Goal: Find specific page/section: Find specific page/section

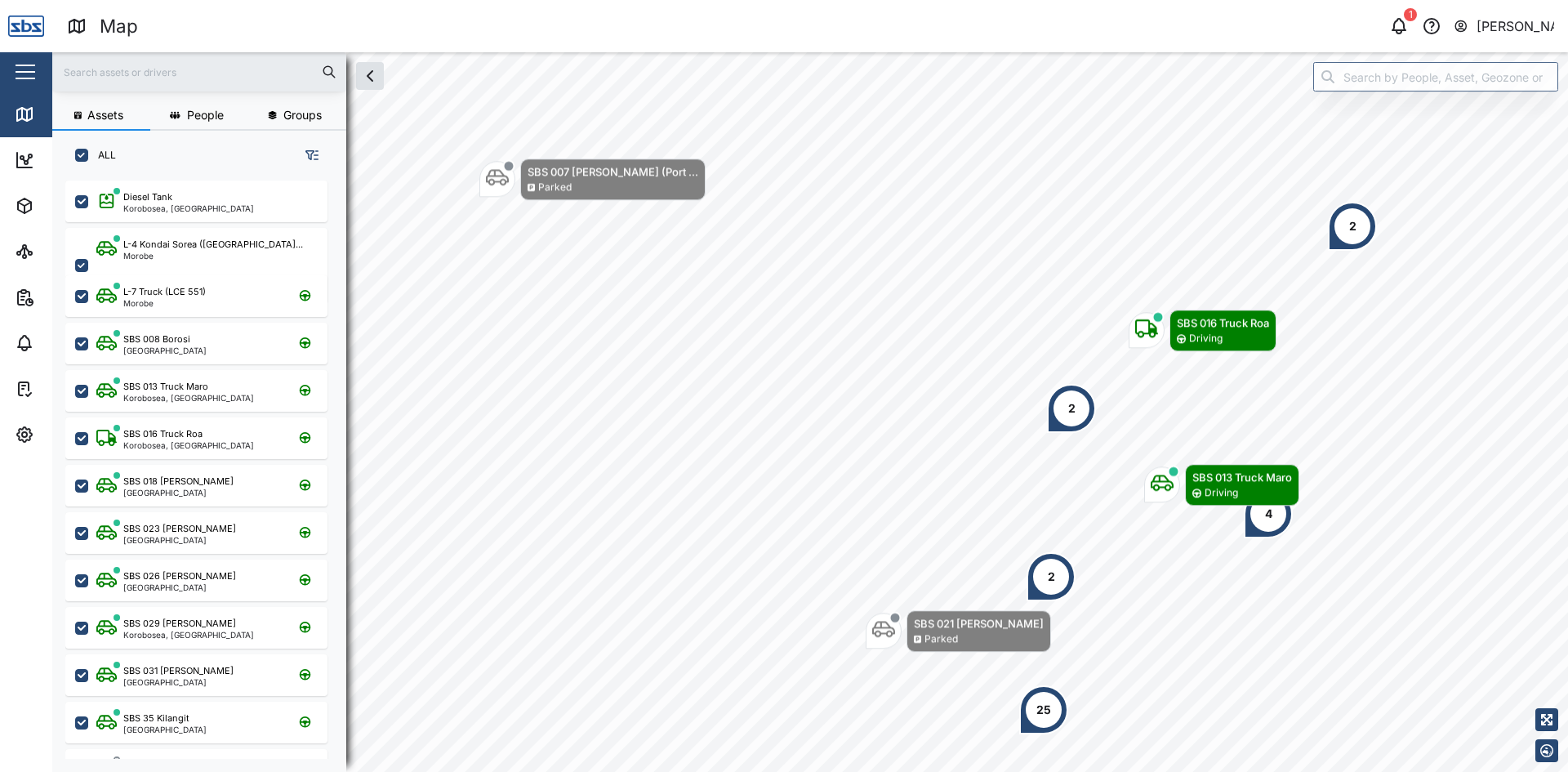
scroll to position [572, 256]
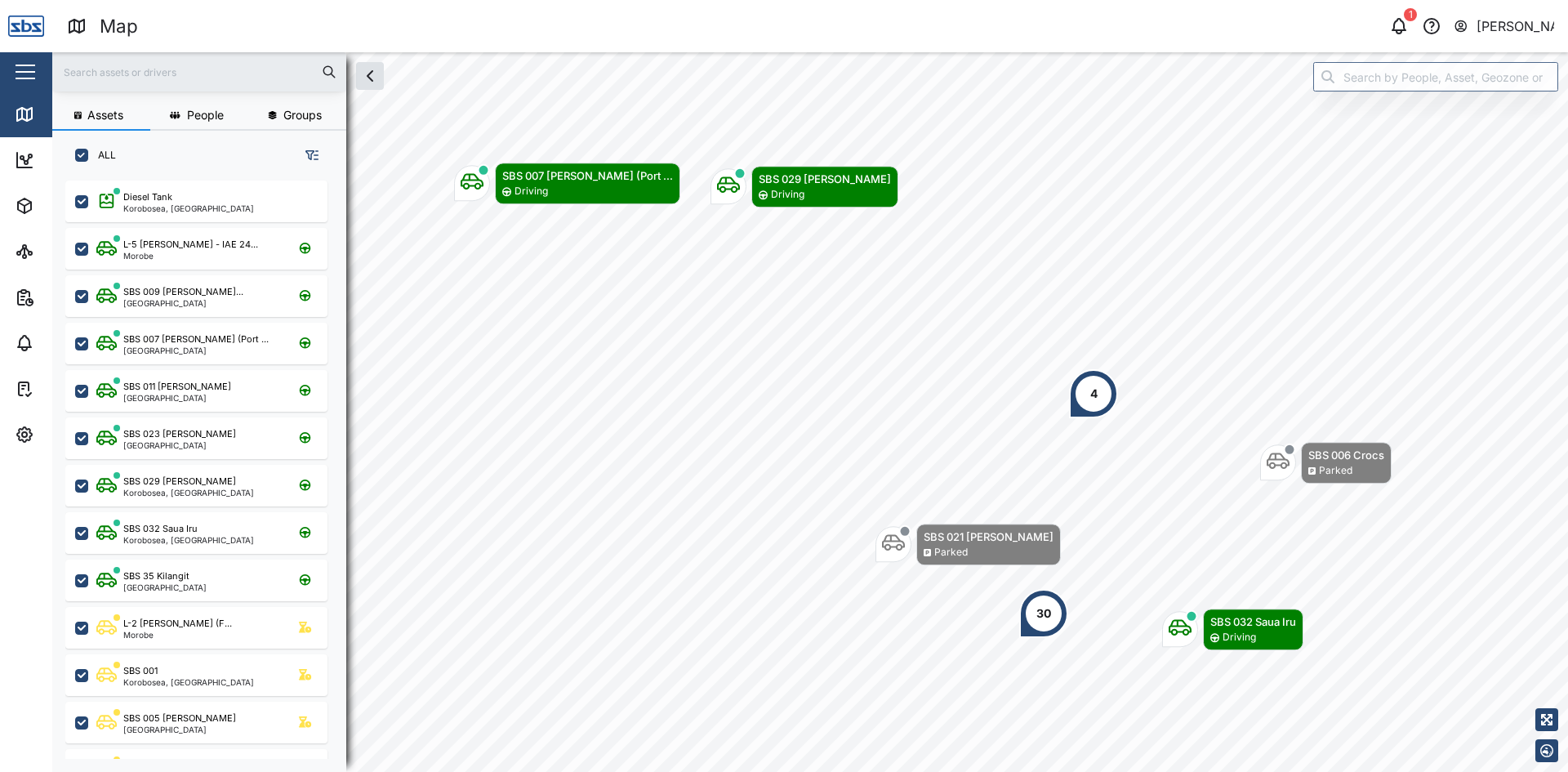
click at [178, 83] on input "text" at bounding box center [199, 72] width 275 height 25
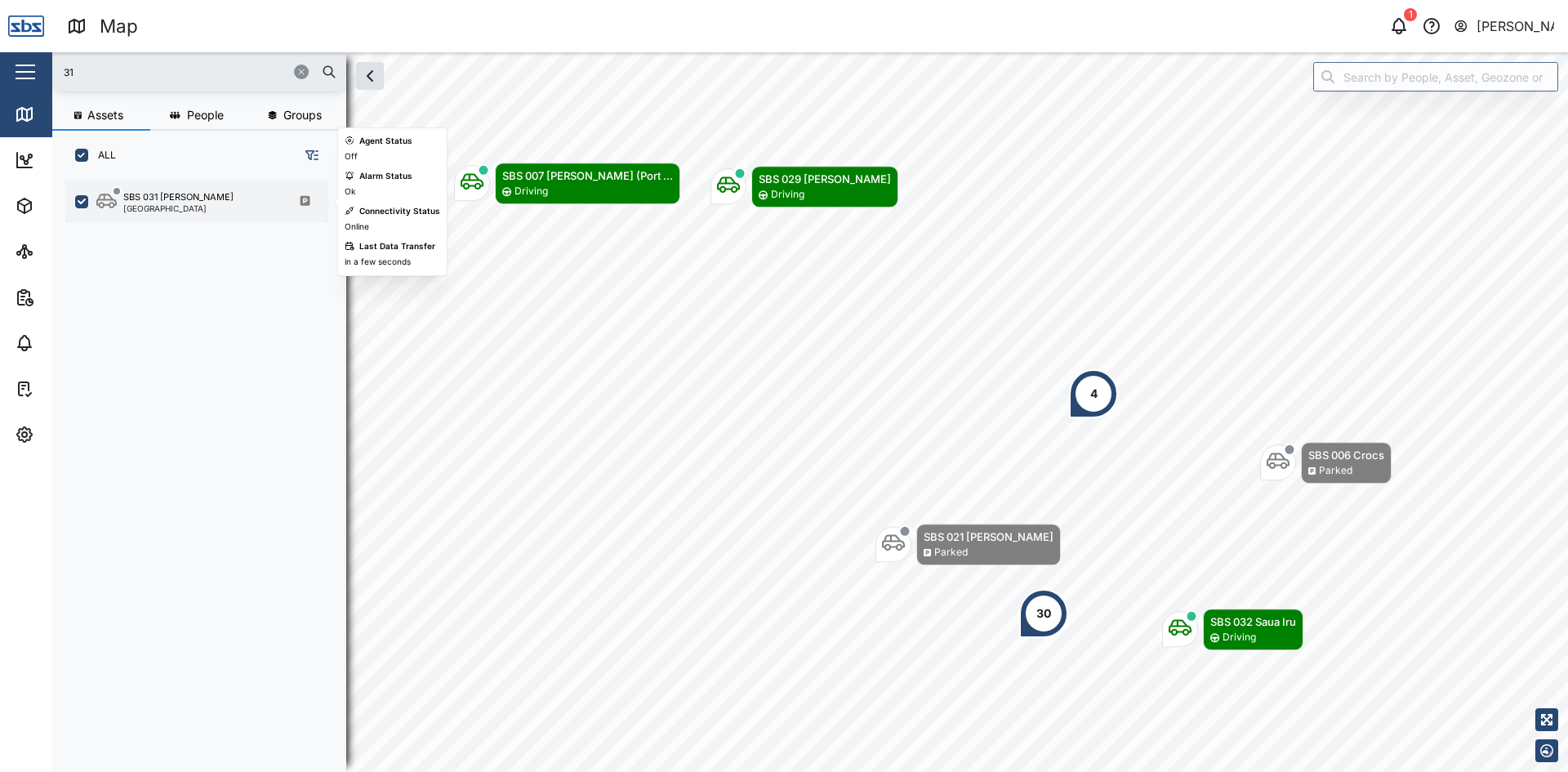
type input "31"
click at [214, 206] on div "SBS 031 [PERSON_NAME][GEOGRAPHIC_DATA]" at bounding box center [207, 201] width 222 height 22
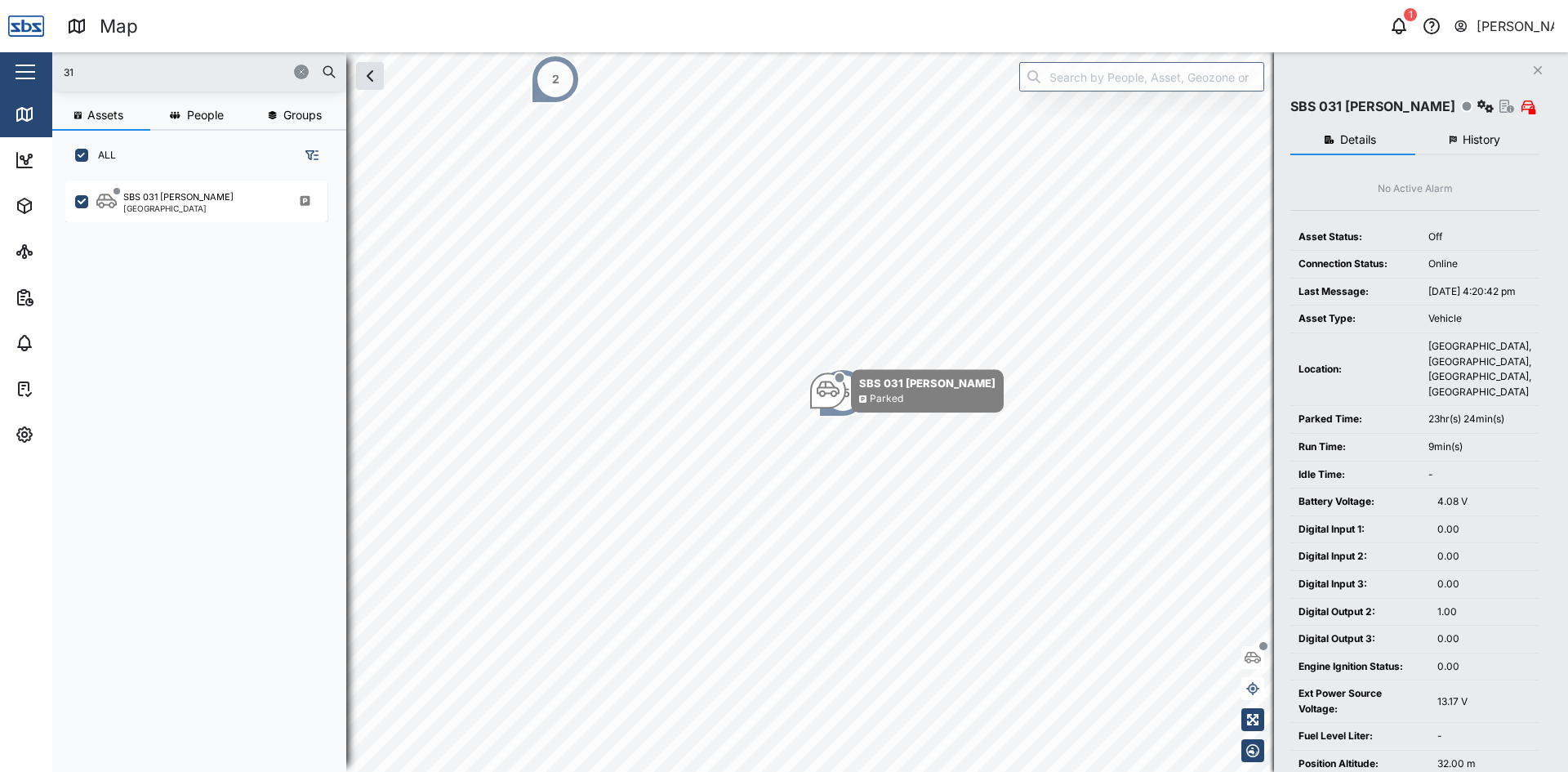
click at [295, 68] on button "button" at bounding box center [301, 72] width 15 height 15
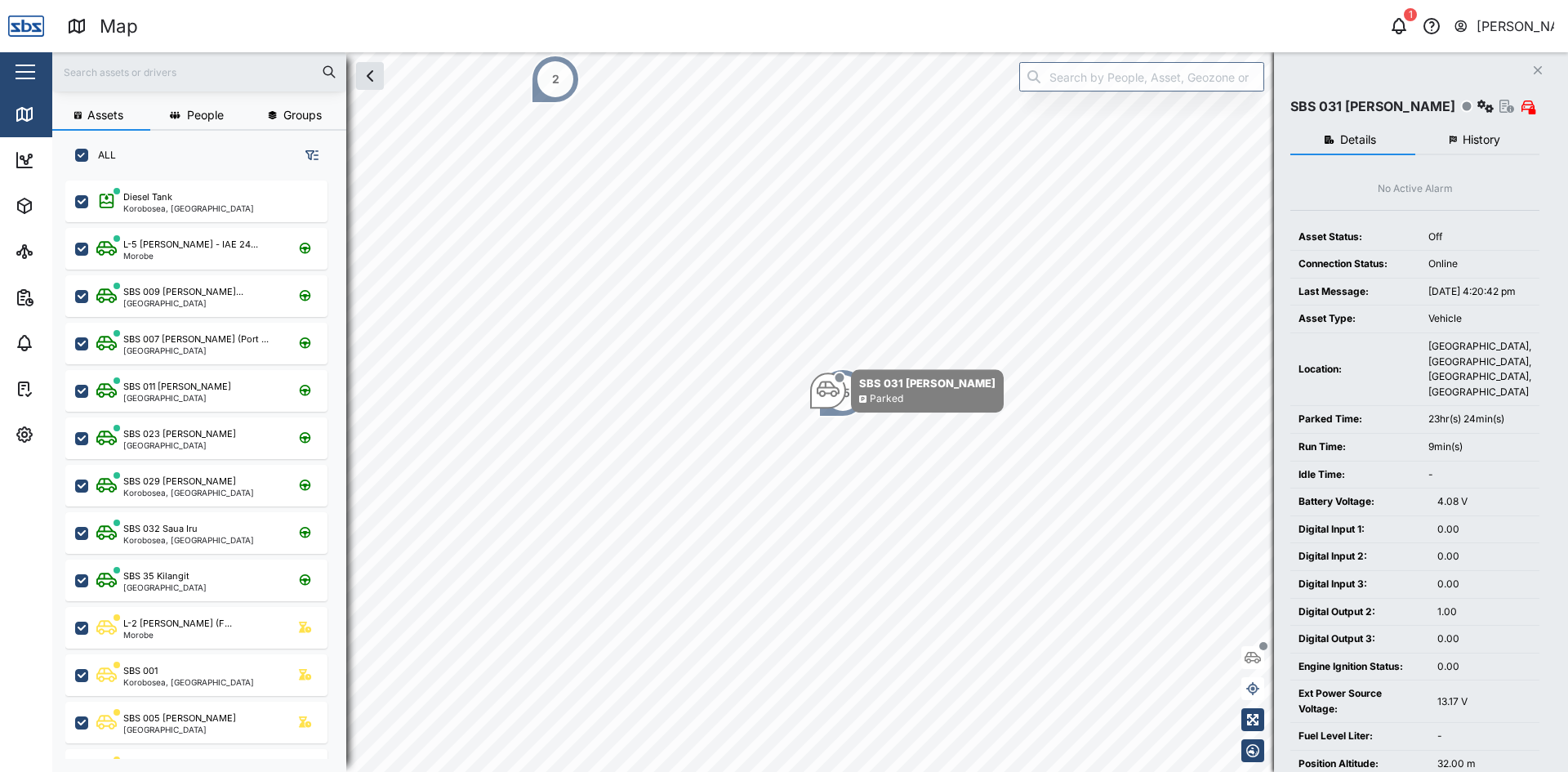
click at [1542, 66] on icon "Close" at bounding box center [1538, 71] width 10 height 13
